Goal: Task Accomplishment & Management: Use online tool/utility

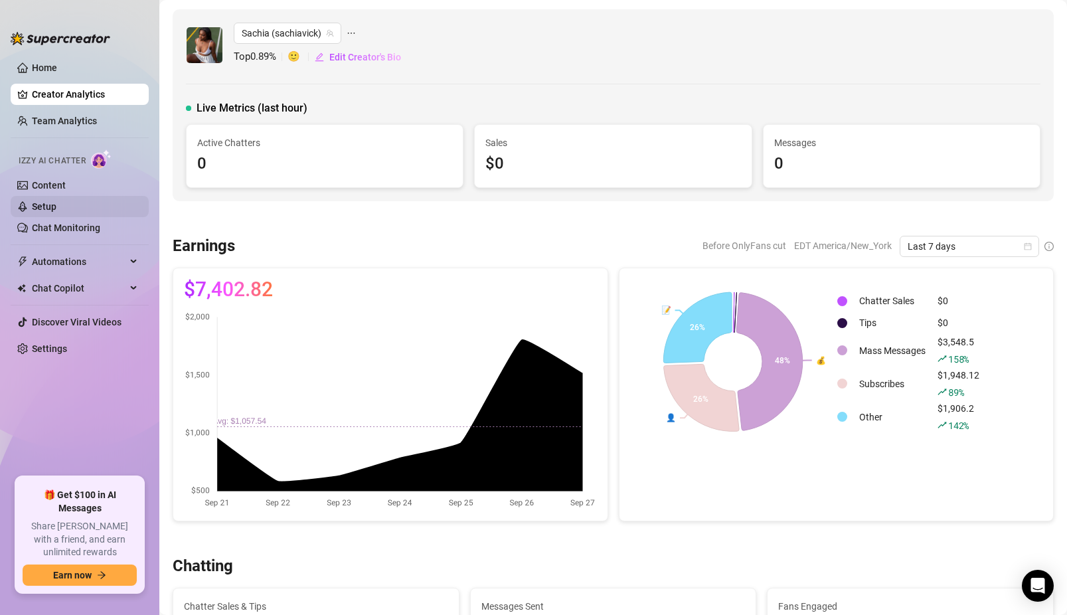
click at [56, 209] on link "Setup" at bounding box center [44, 206] width 25 height 11
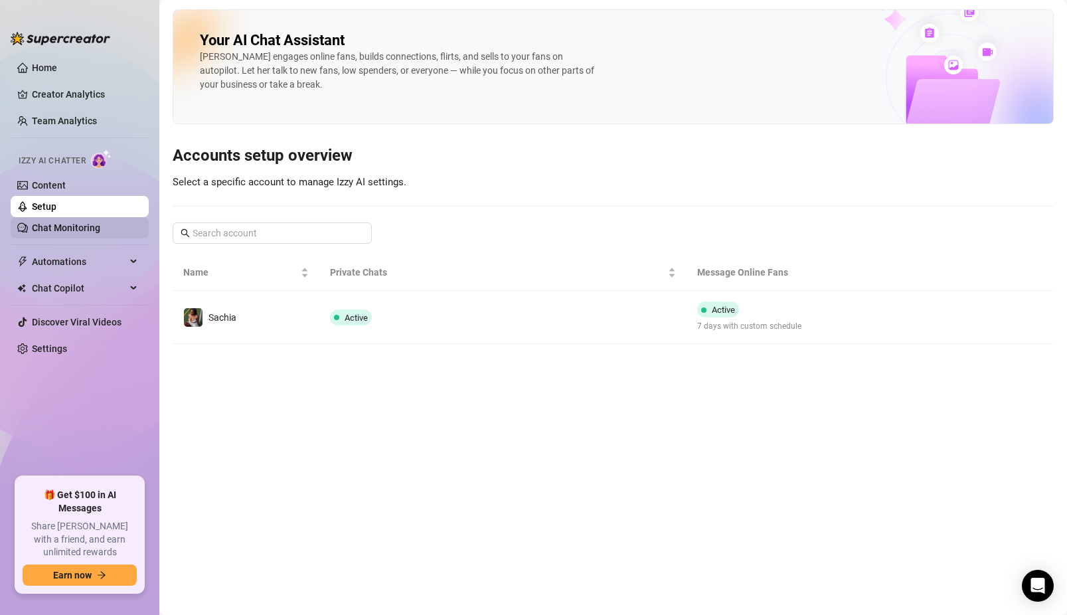
click at [74, 226] on link "Chat Monitoring" at bounding box center [66, 227] width 68 height 11
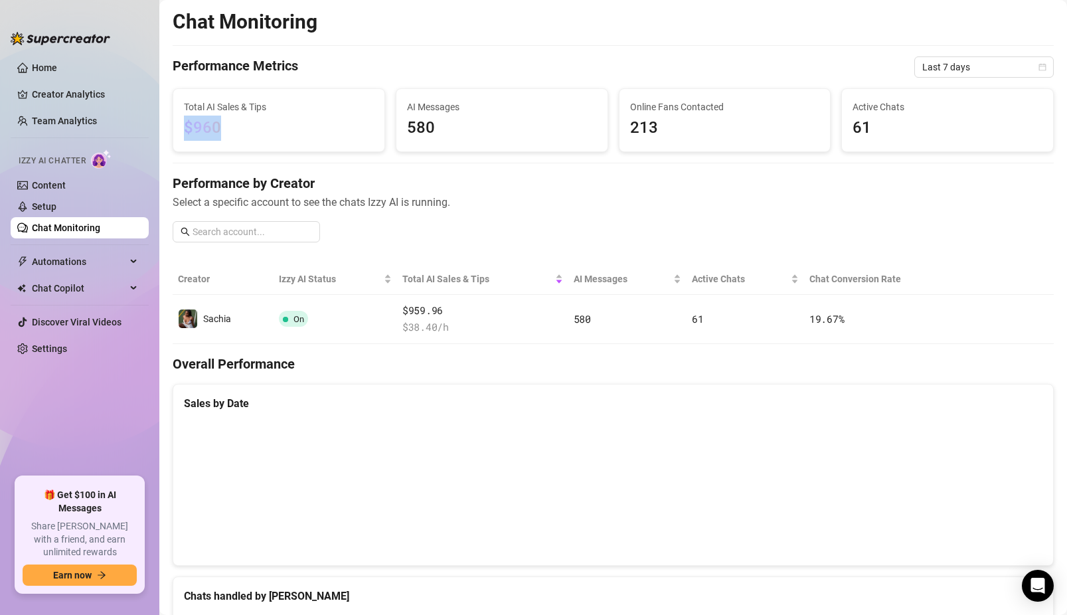
drag, startPoint x: 222, startPoint y: 125, endPoint x: 165, endPoint y: 124, distance: 57.1
click at [165, 124] on main "Chat Monitoring Performance Metrics Last 7 days Total AI Sales & Tips $960 AI M…" at bounding box center [612, 569] width 907 height 1138
click at [249, 117] on span "$960" at bounding box center [279, 127] width 190 height 25
